Goal: Obtain resource: Obtain resource

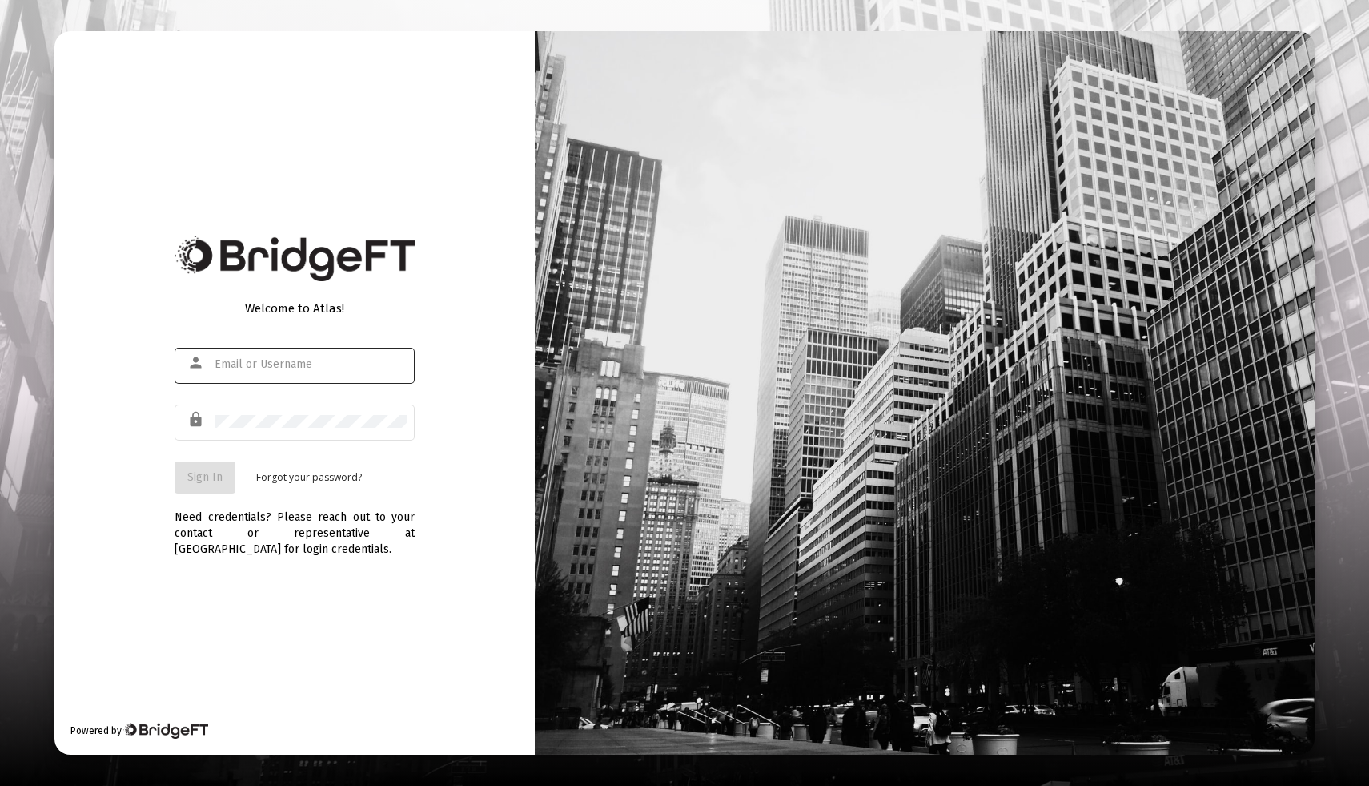
type input "[EMAIL_ADDRESS][DOMAIN_NAME]"
click at [215, 480] on span "Sign In" at bounding box center [204, 477] width 35 height 14
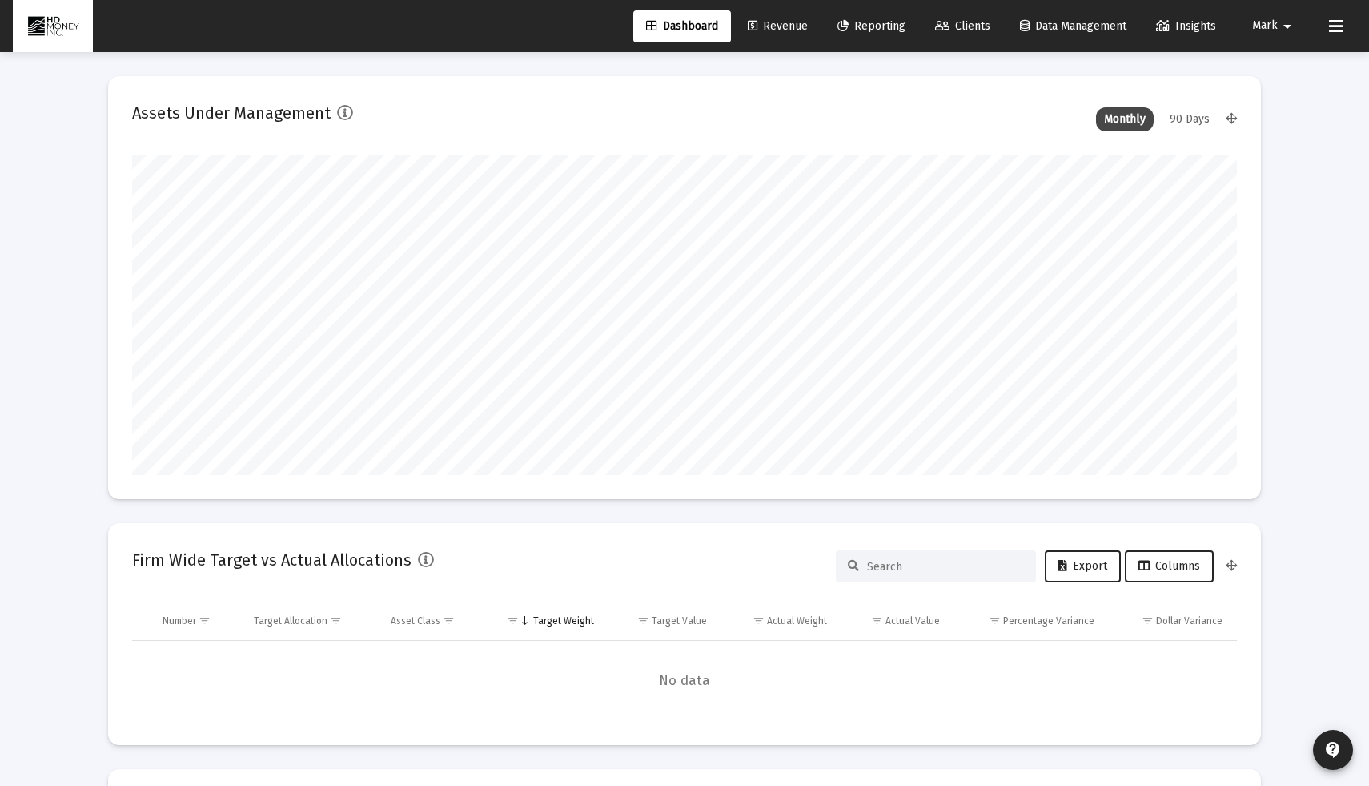
scroll to position [320, 595]
click at [864, 37] on link "Reporting" at bounding box center [872, 26] width 94 height 32
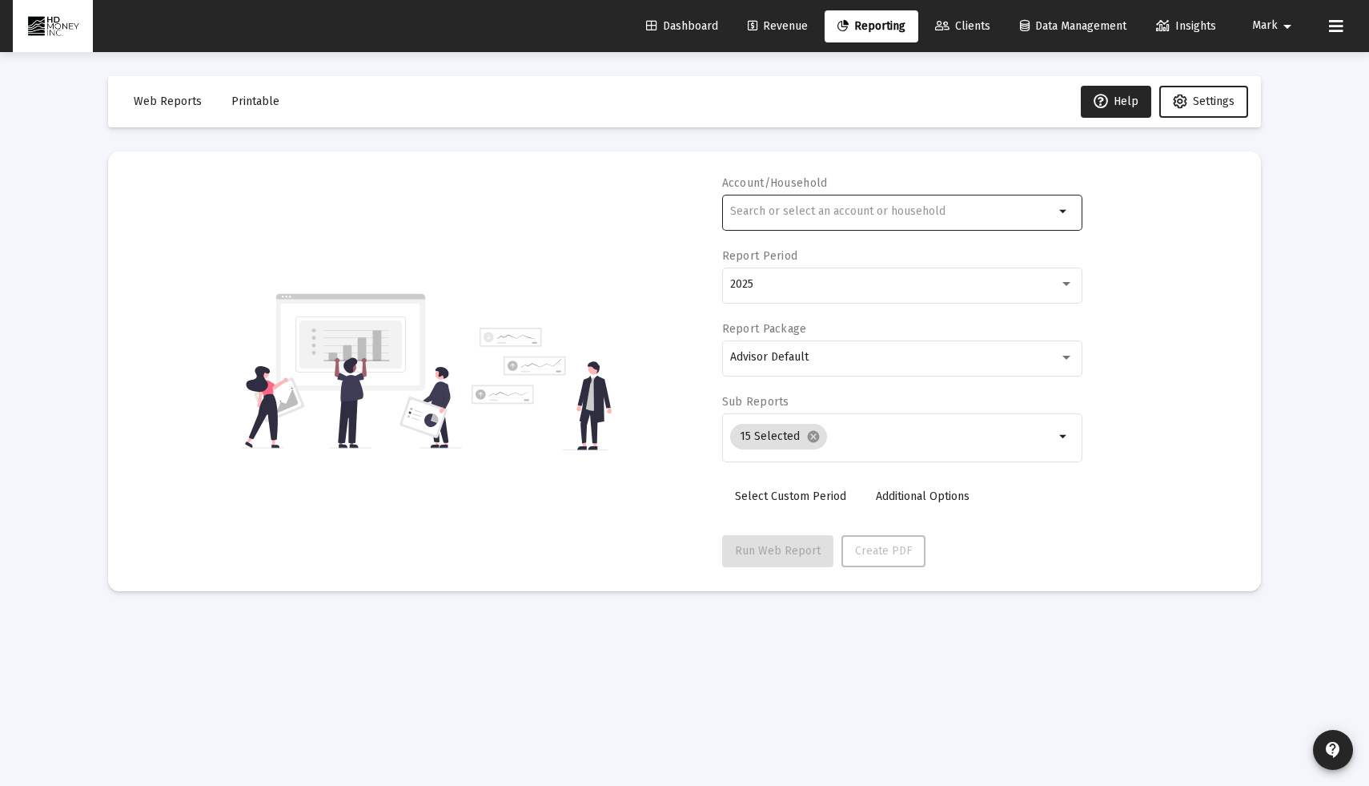
click at [817, 203] on div at bounding box center [892, 210] width 324 height 39
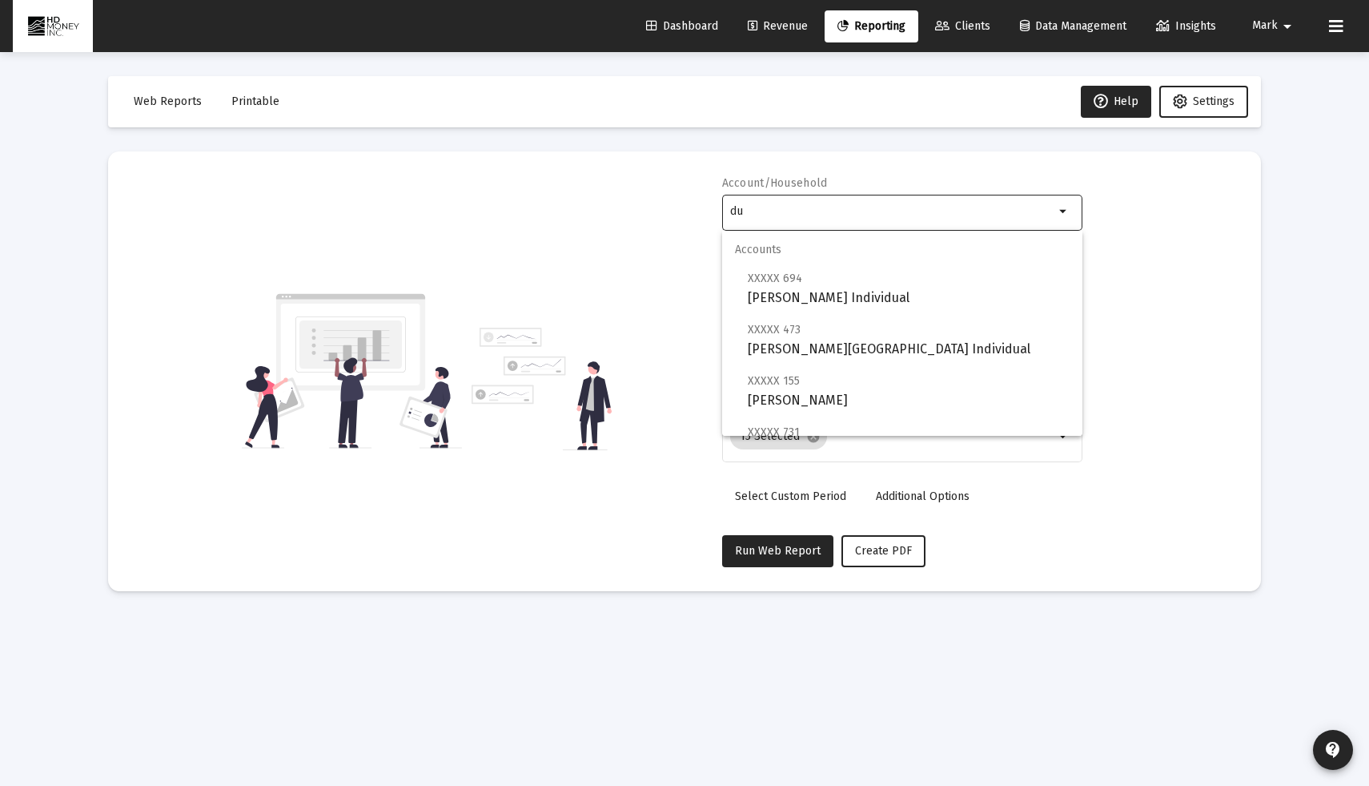
type input "d"
type input "r"
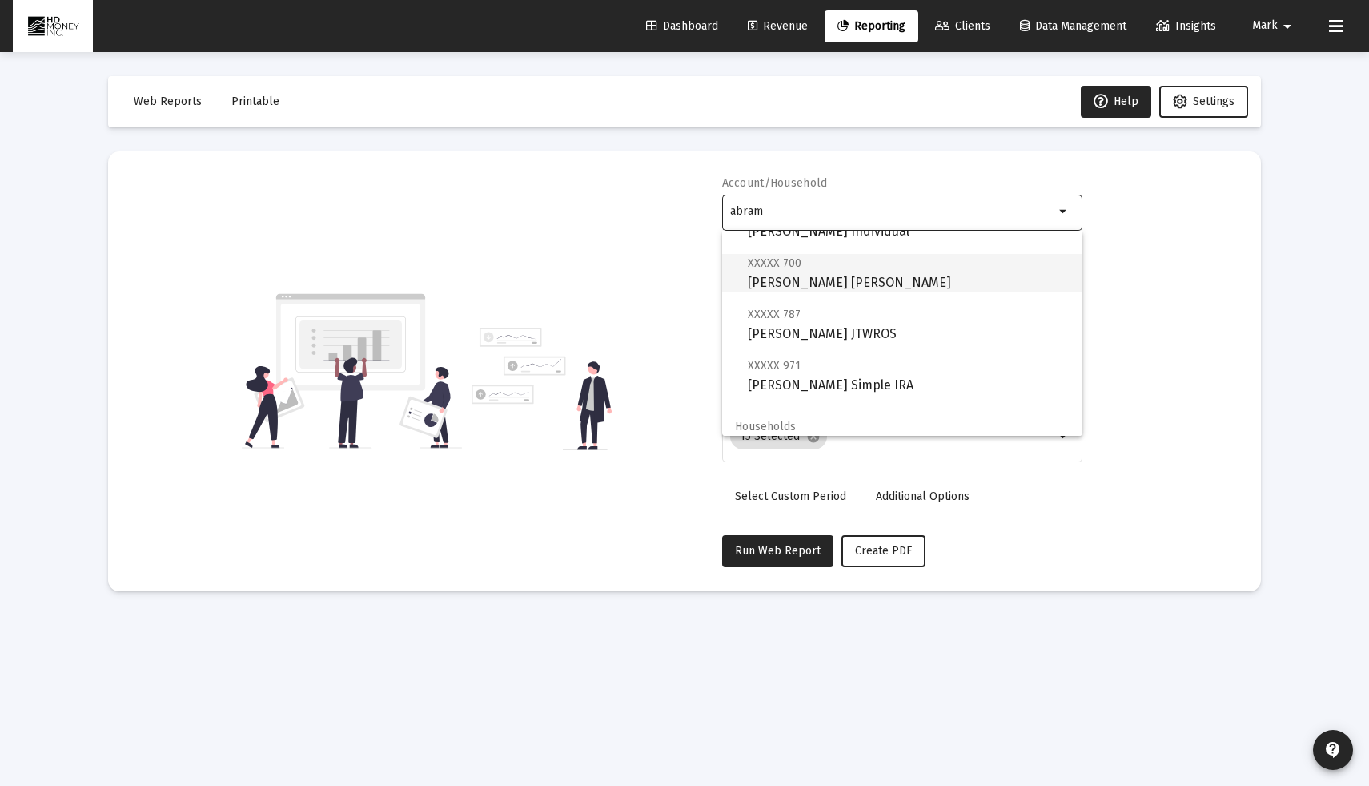
scroll to position [128, 0]
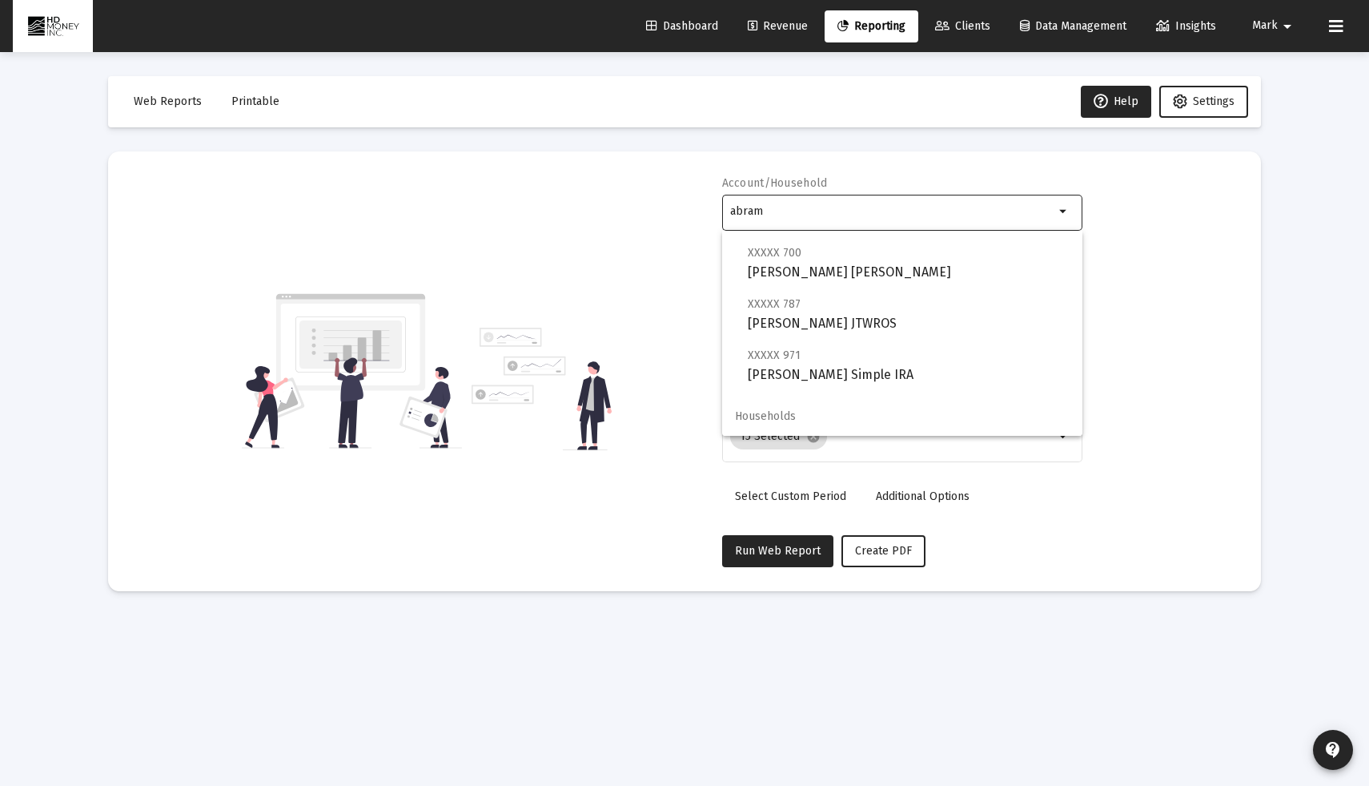
click at [812, 215] on input "abram" at bounding box center [892, 211] width 324 height 13
click at [812, 214] on input "abram" at bounding box center [892, 211] width 324 height 13
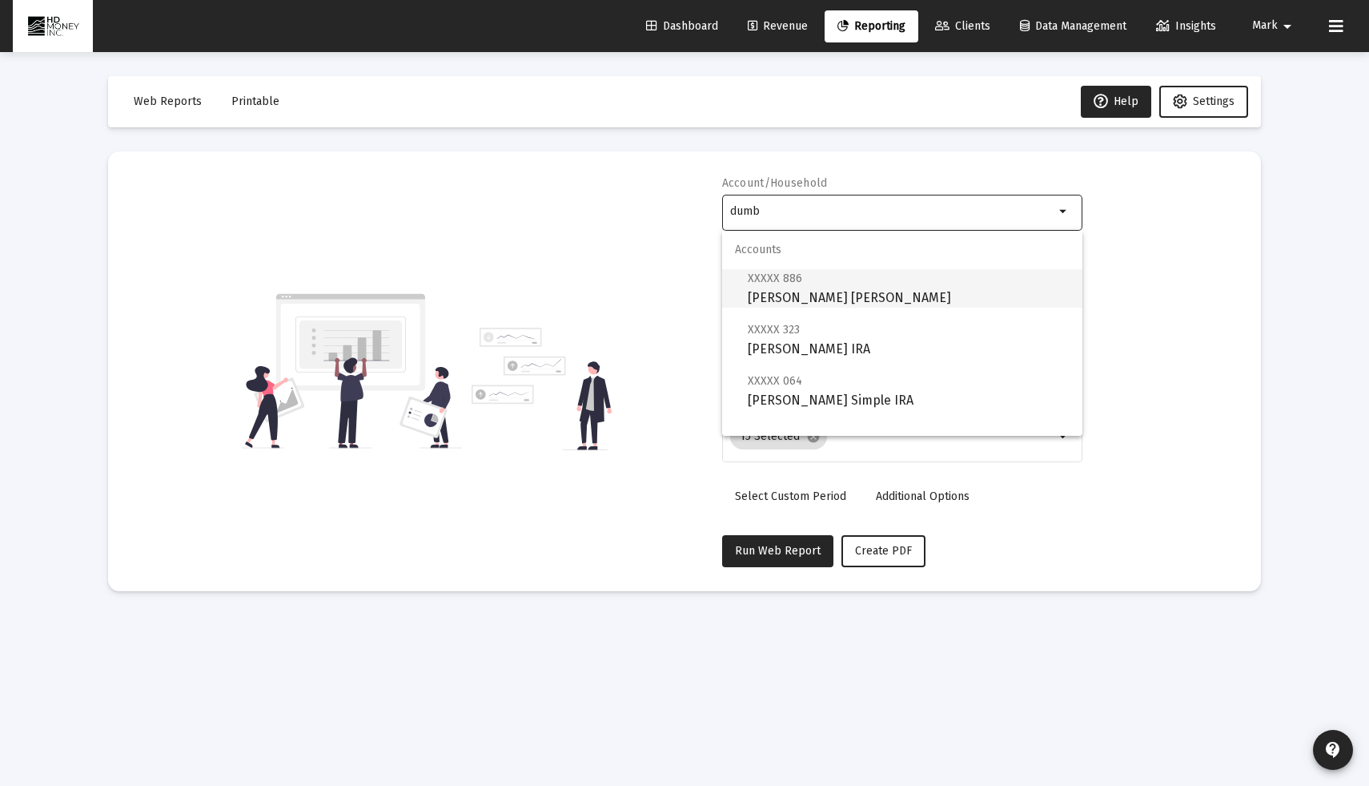
scroll to position [64, 0]
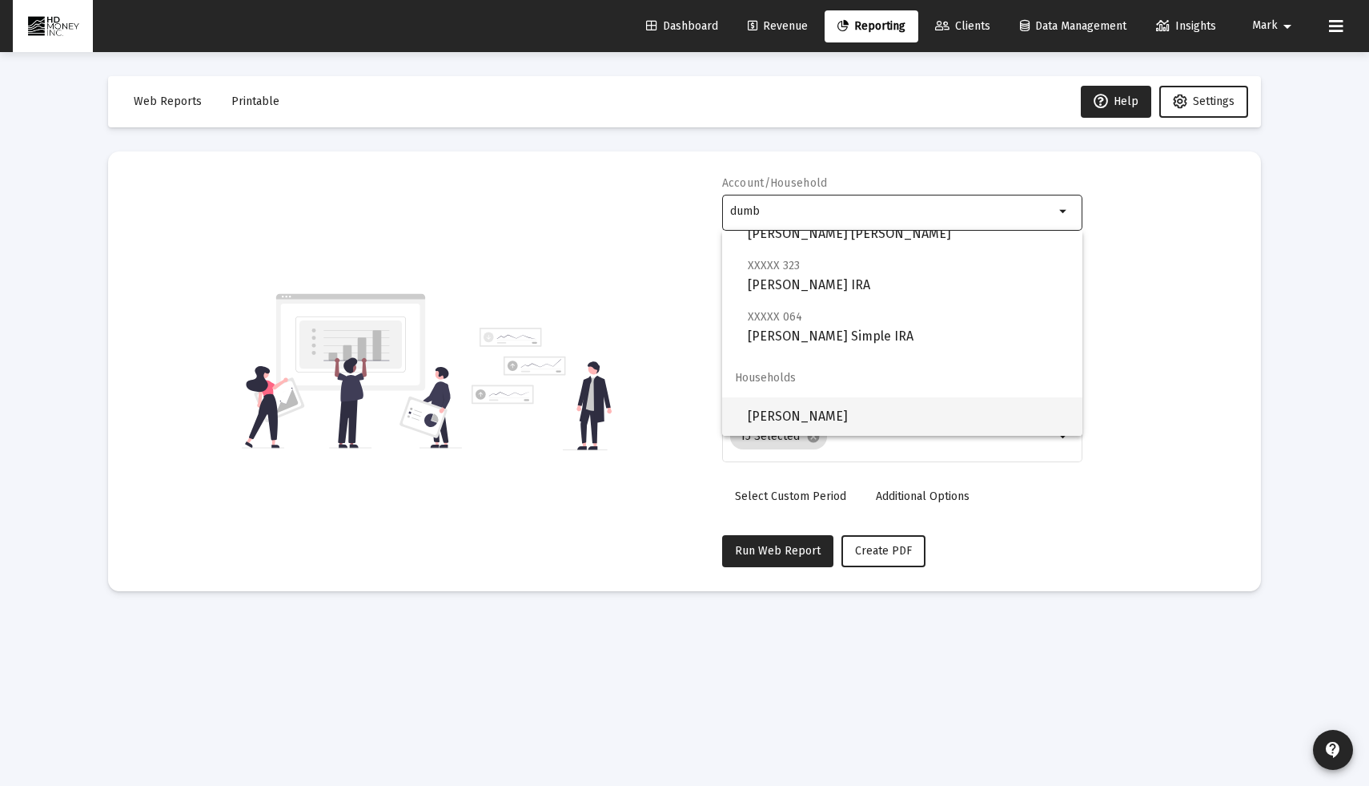
click at [831, 416] on span "[PERSON_NAME]" at bounding box center [909, 416] width 322 height 38
type input "[PERSON_NAME]"
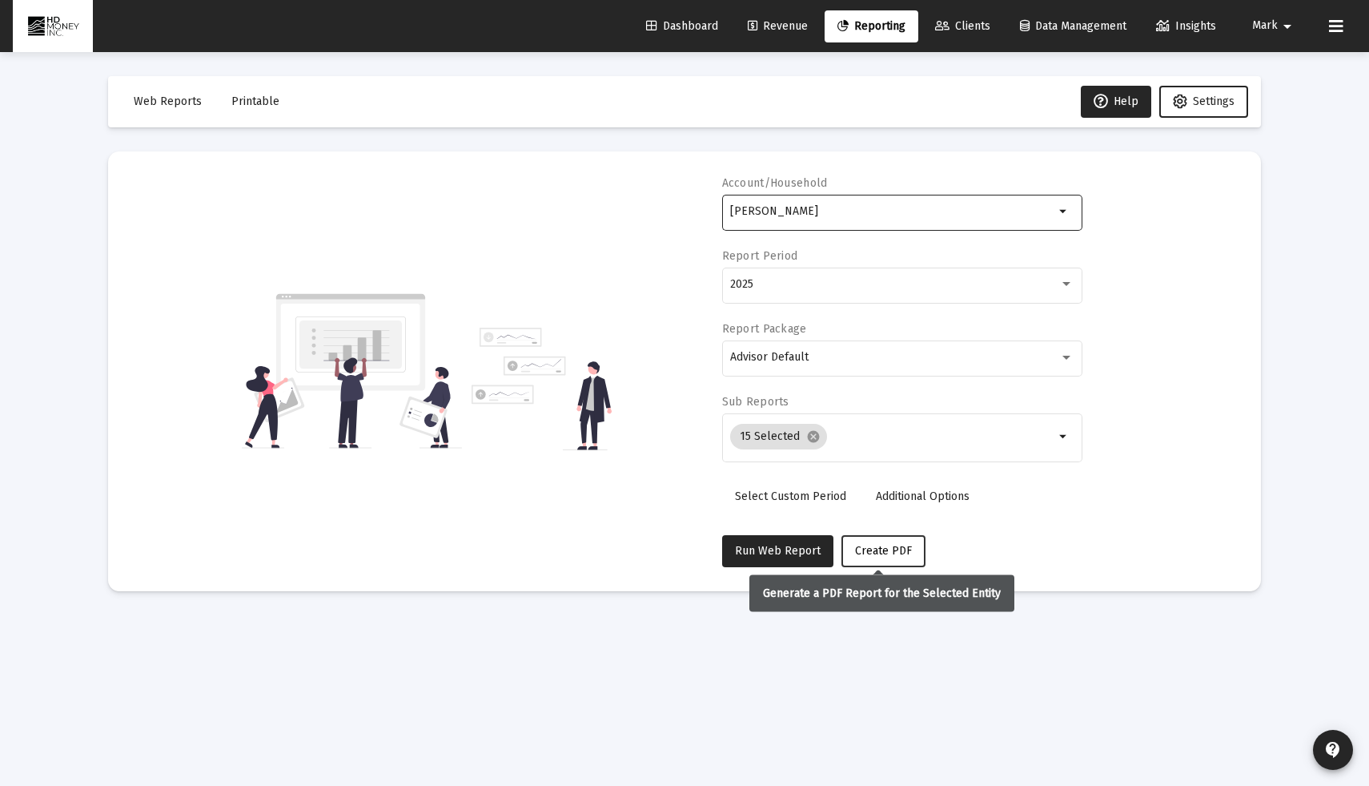
click at [901, 554] on span "Create PDF" at bounding box center [883, 551] width 57 height 14
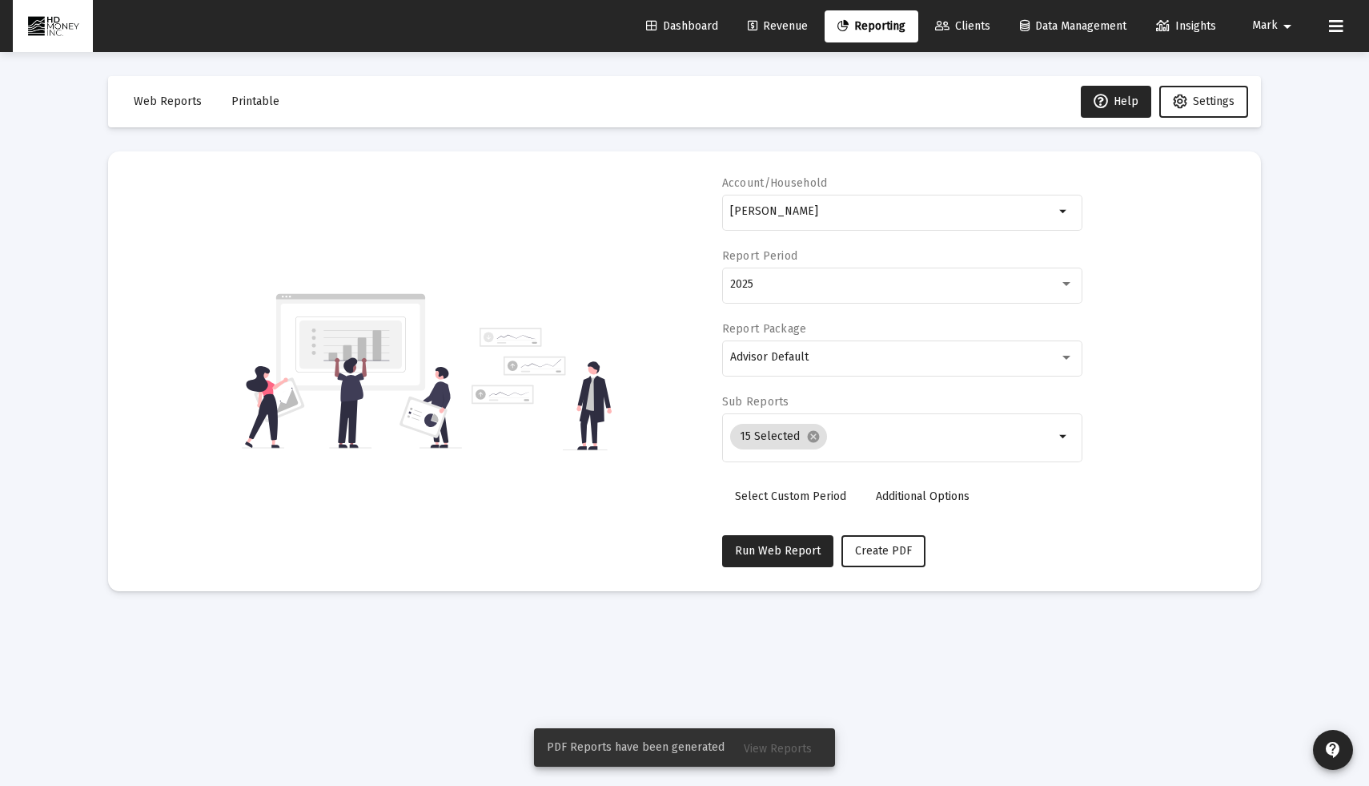
click at [779, 749] on span "View Reports" at bounding box center [778, 748] width 68 height 14
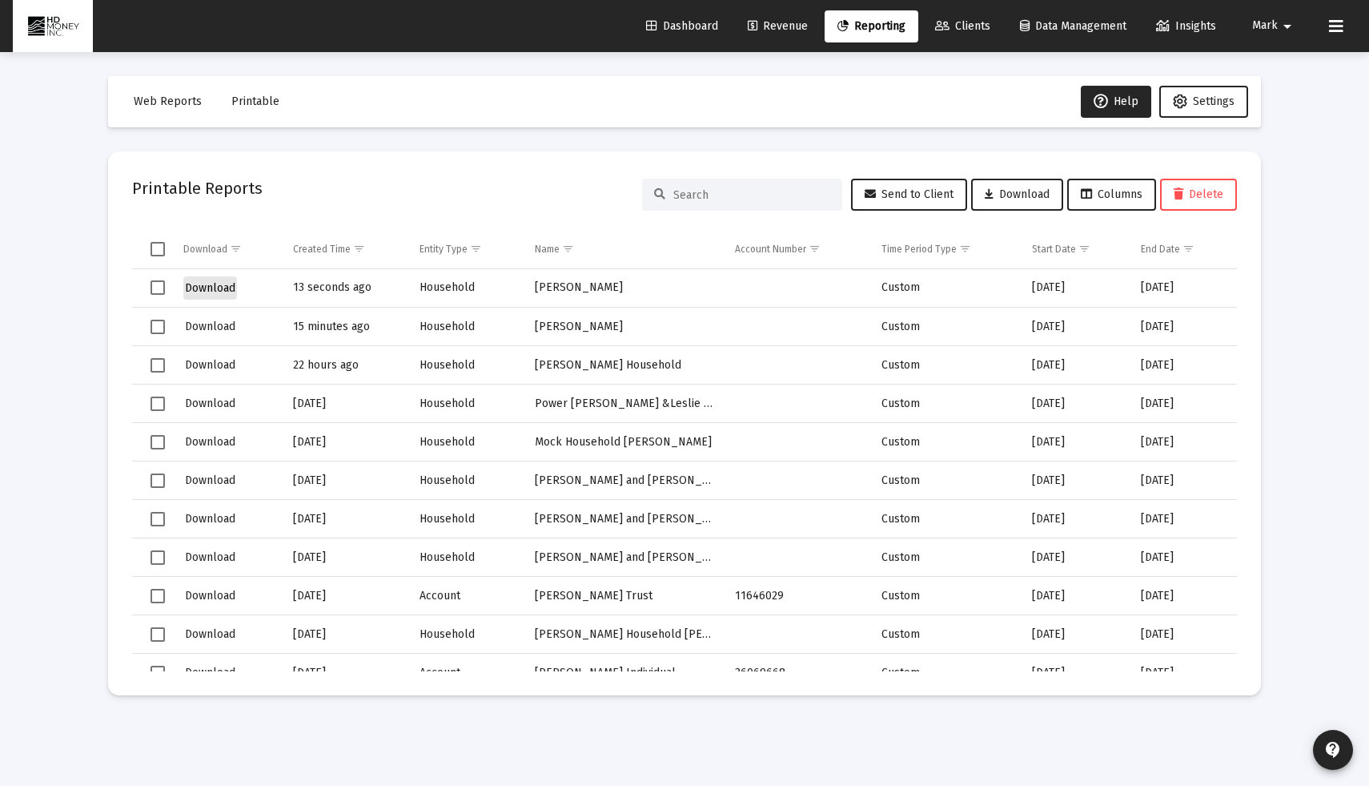
click at [207, 287] on span "Download" at bounding box center [210, 288] width 50 height 14
